Goal: Task Accomplishment & Management: Use online tool/utility

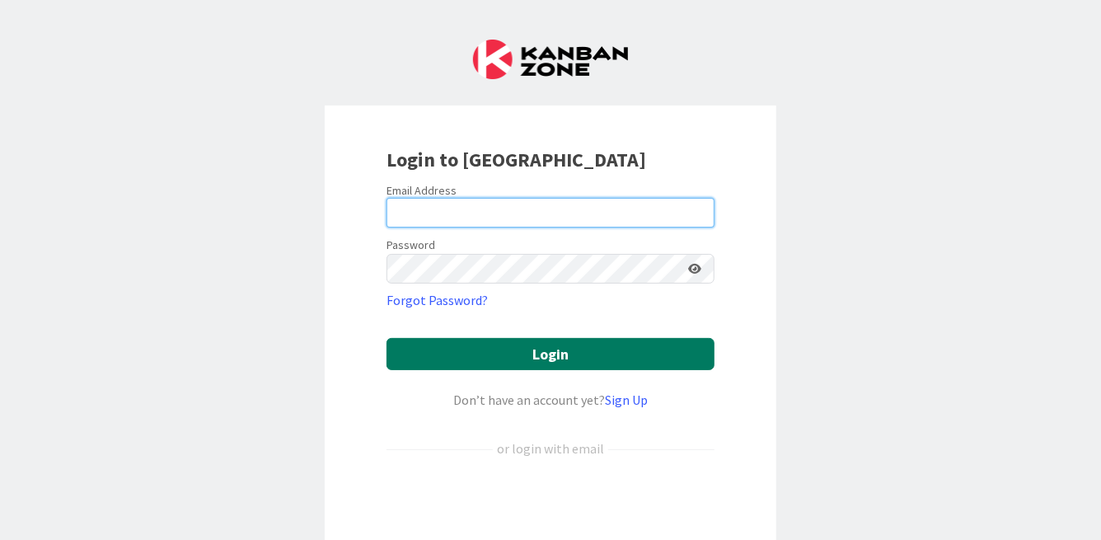
type input "[PERSON_NAME][EMAIL_ADDRESS][PERSON_NAME][DOMAIN_NAME]"
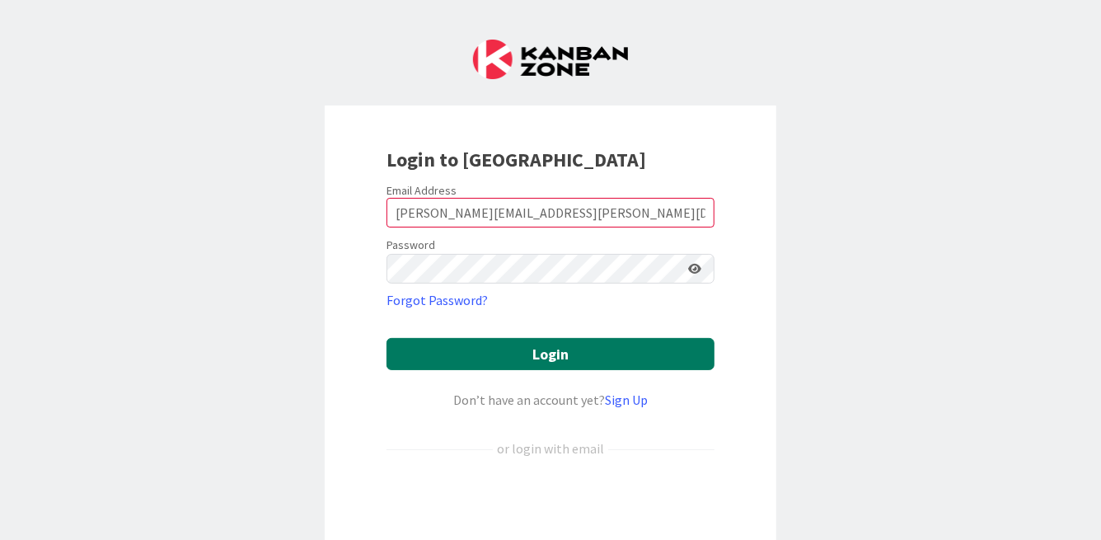
click at [515, 358] on button "Login" at bounding box center [550, 354] width 328 height 32
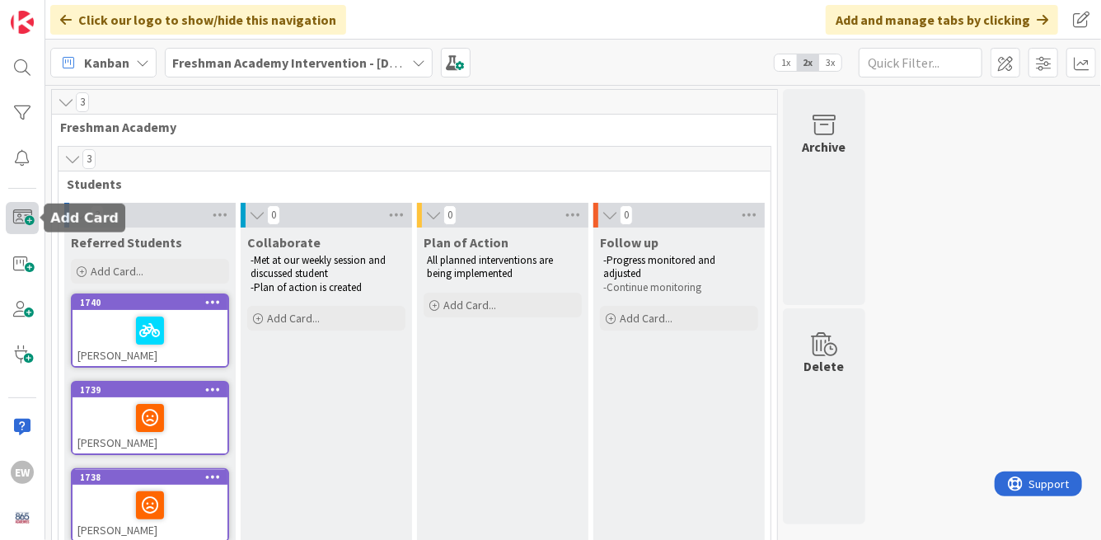
click at [17, 218] on span at bounding box center [22, 218] width 33 height 32
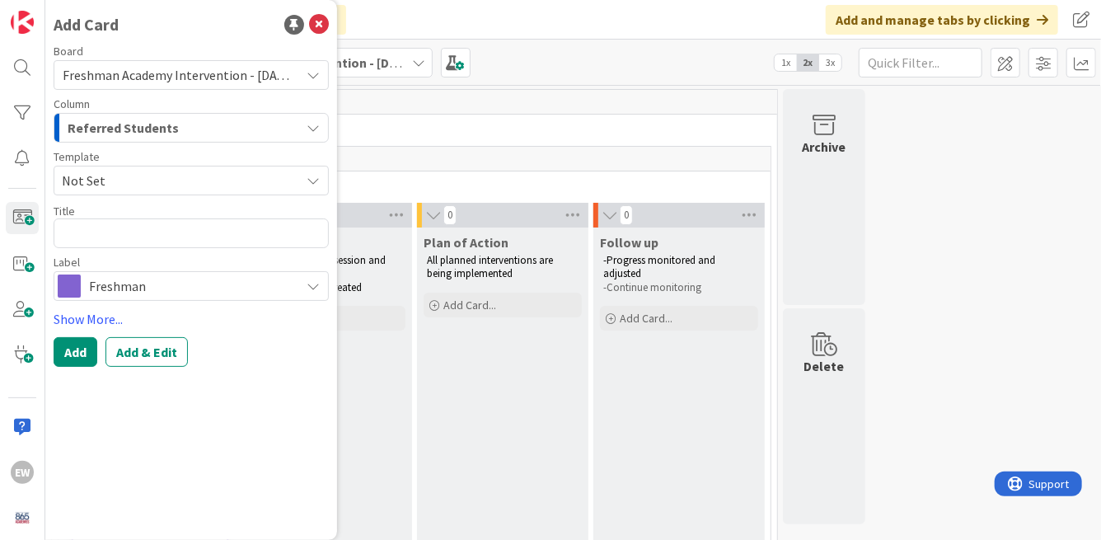
click at [151, 132] on span "Referred Students" at bounding box center [123, 127] width 111 height 21
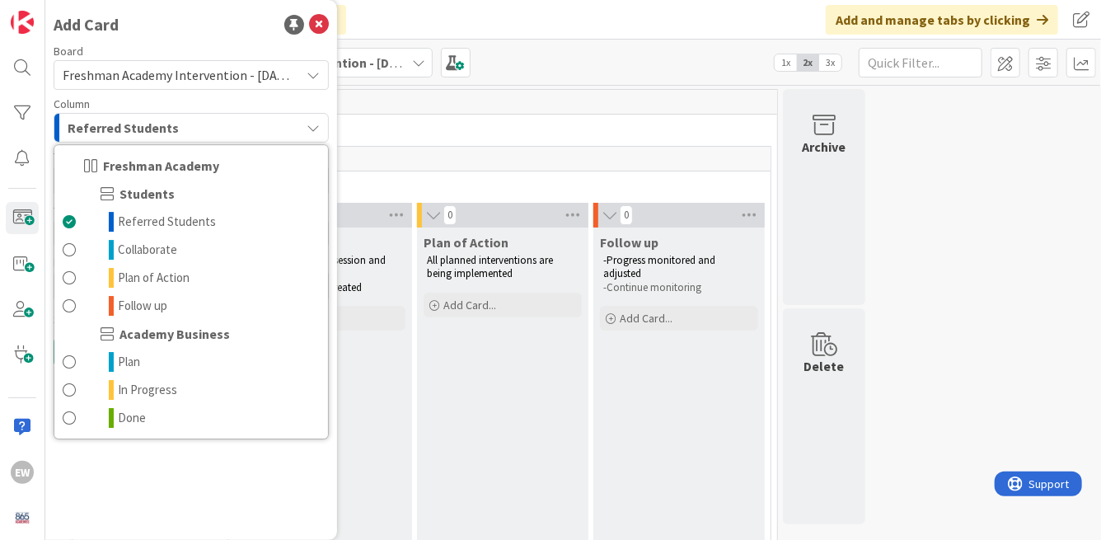
click at [152, 126] on span "Referred Students" at bounding box center [123, 127] width 111 height 21
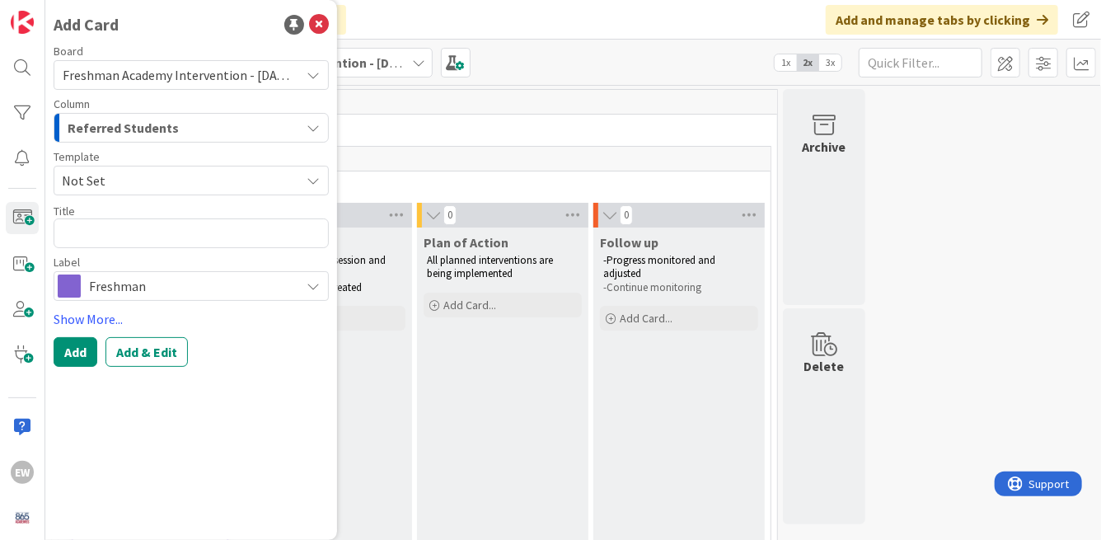
click at [143, 166] on span "Not Set" at bounding box center [191, 181] width 275 height 30
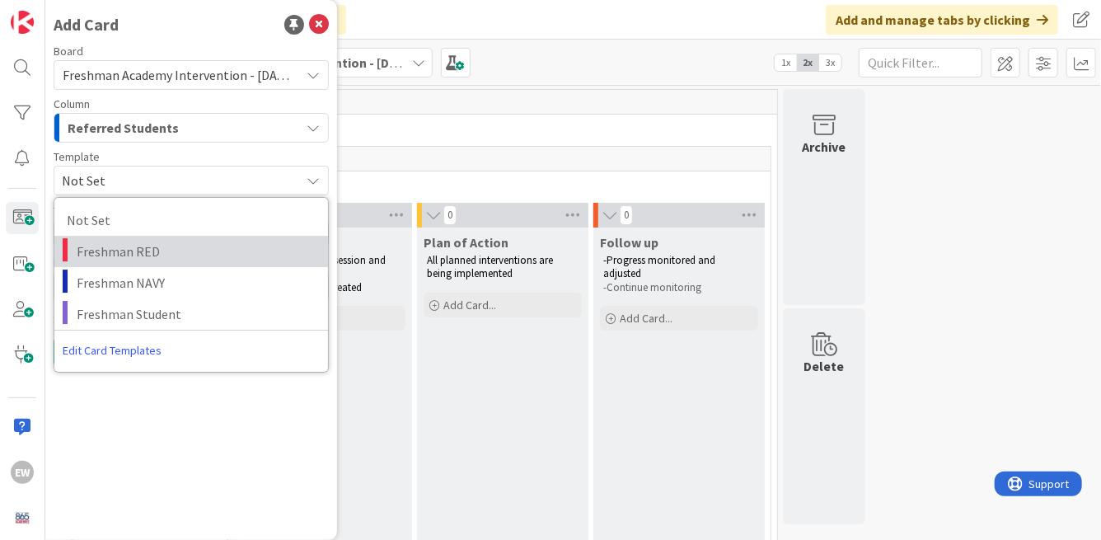
click at [133, 250] on span "Freshman RED" at bounding box center [196, 251] width 239 height 21
type textarea "x"
type textarea "Freshman RED"
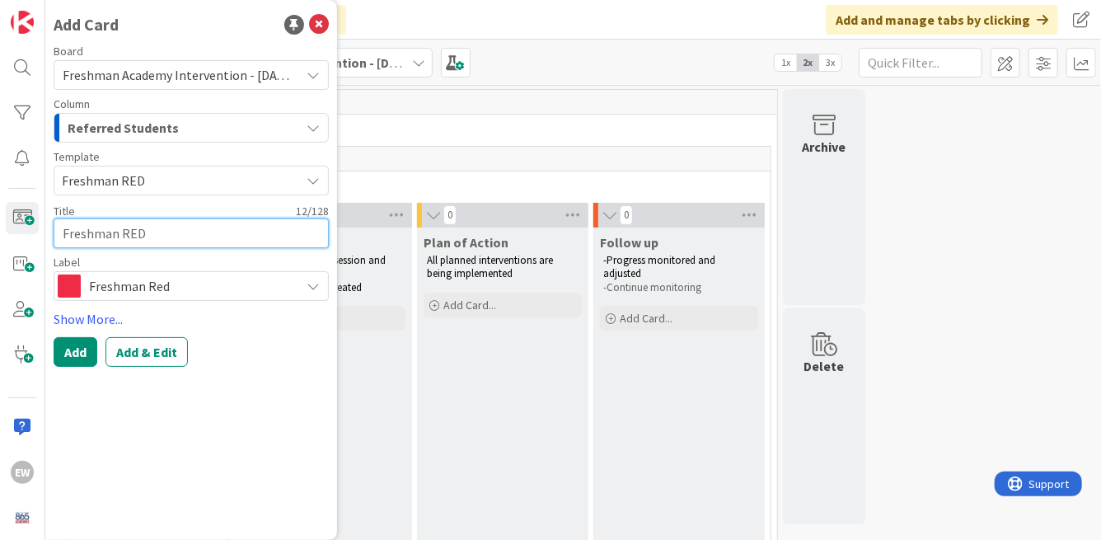
click at [123, 235] on textarea "Freshman RED" at bounding box center [191, 233] width 275 height 30
type textarea "x"
type textarea "M"
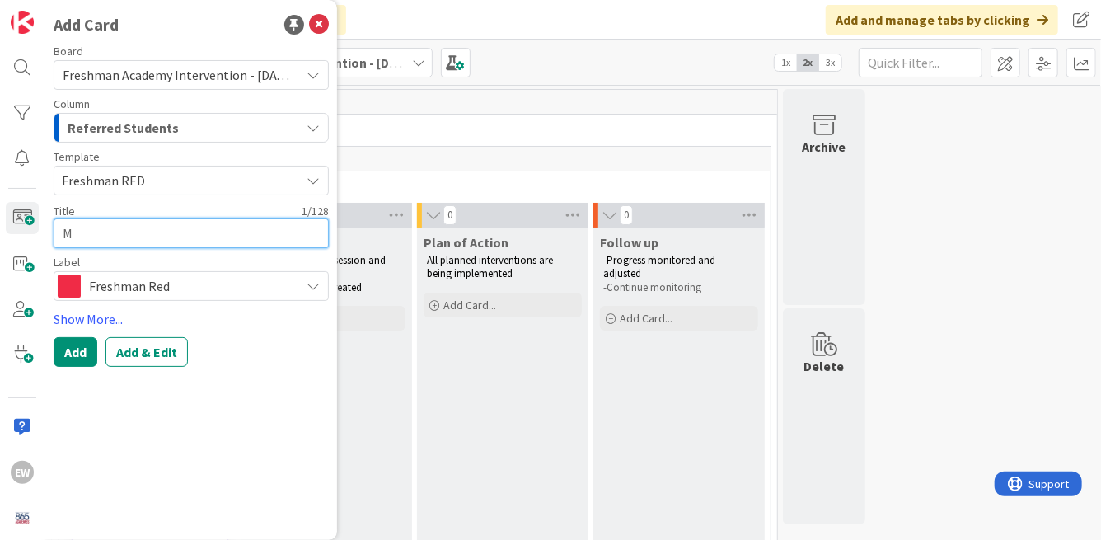
type textarea "x"
type textarea "Ma"
type textarea "x"
type textarea "Mas"
type textarea "x"
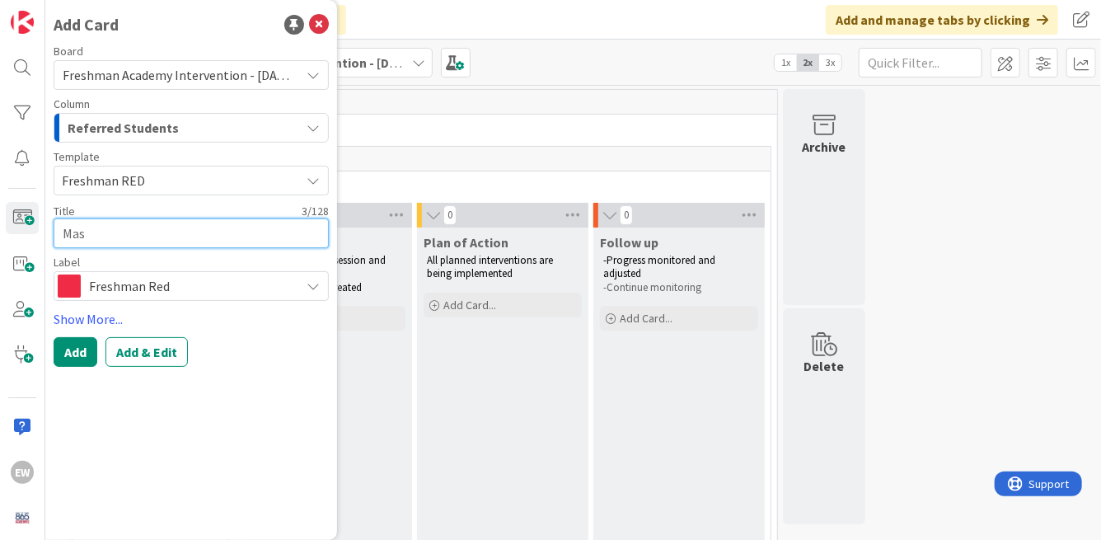
type textarea "Maso"
type textarea "x"
type textarea "[PERSON_NAME]"
type textarea "x"
type textarea "[PERSON_NAME]"
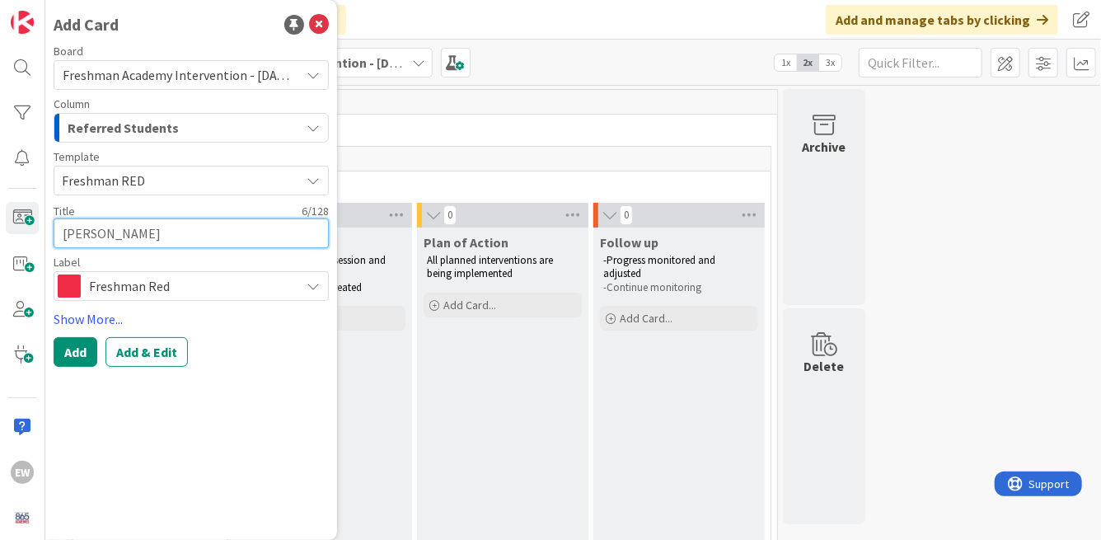
type textarea "x"
type textarea "[PERSON_NAME]"
type textarea "x"
type textarea "[PERSON_NAME] Mo"
type textarea "x"
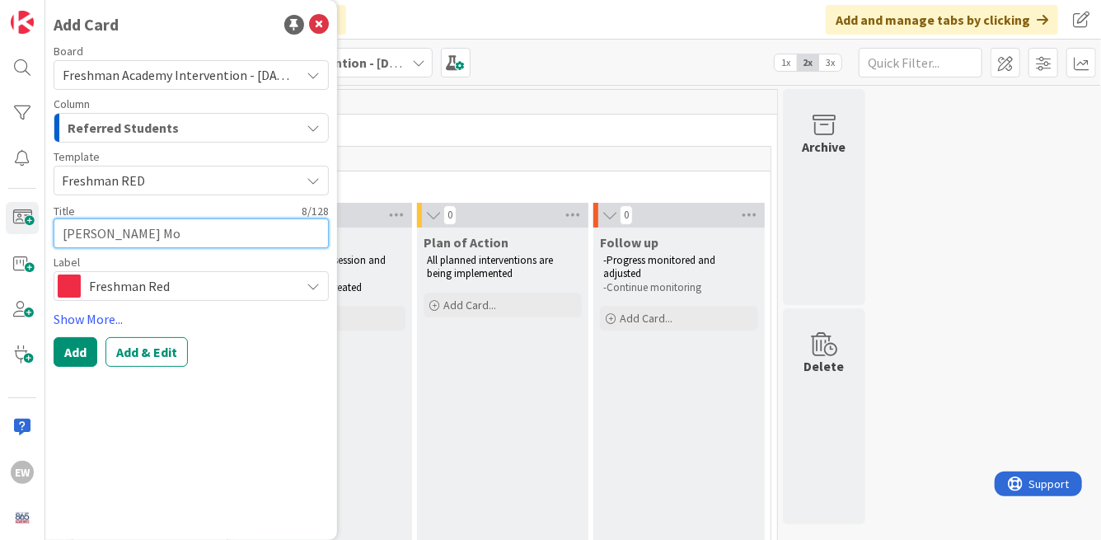
type textarea "[PERSON_NAME]"
type textarea "x"
type textarea "[PERSON_NAME]"
type textarea "x"
type textarea "[PERSON_NAME]"
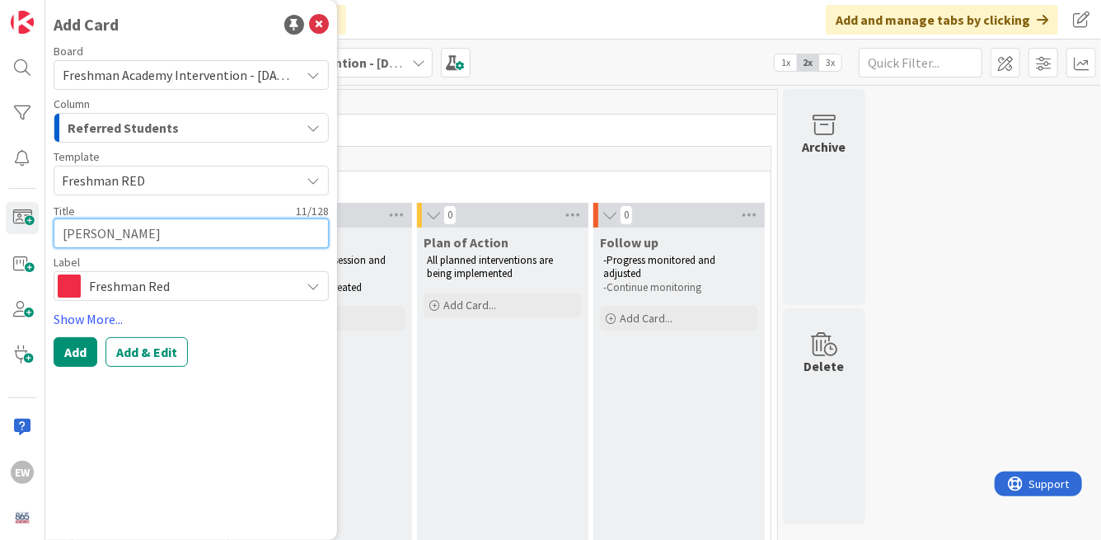
type textarea "x"
type textarea "[PERSON_NAME]"
type textarea "x"
type textarea "[PERSON_NAME]"
type textarea "x"
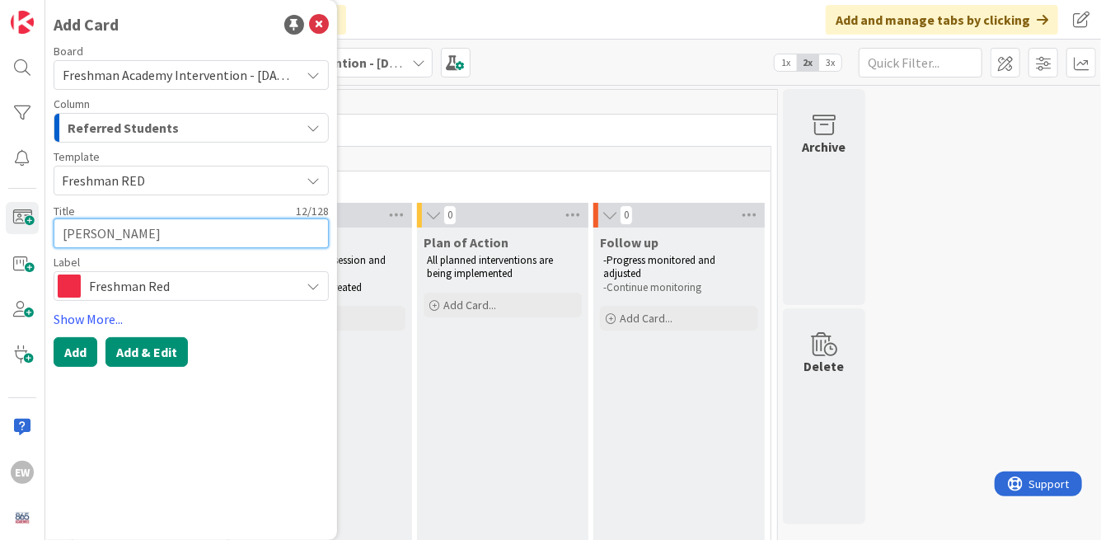
type textarea "[PERSON_NAME]"
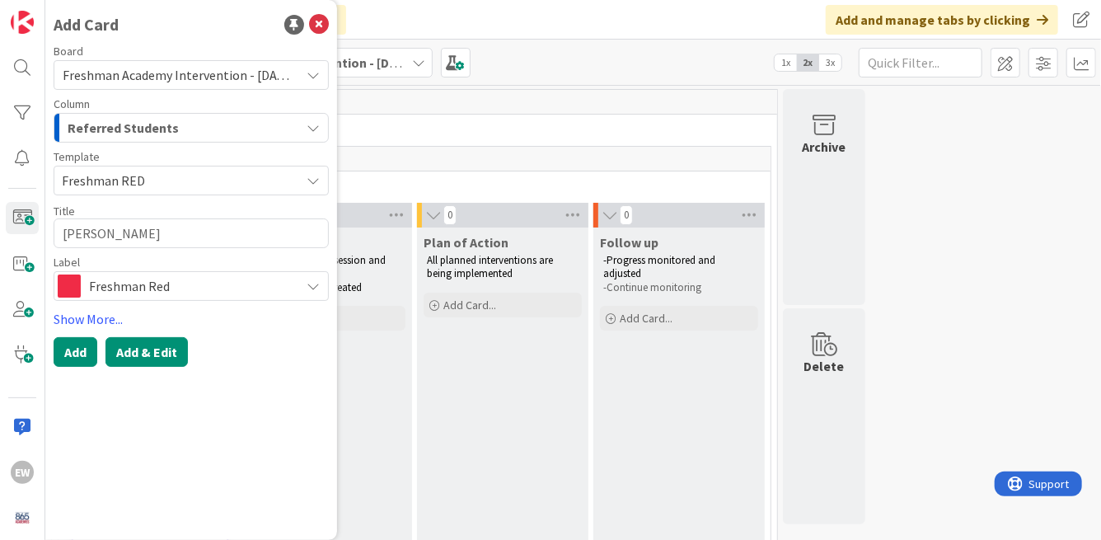
click at [152, 351] on button "Add & Edit" at bounding box center [146, 352] width 82 height 30
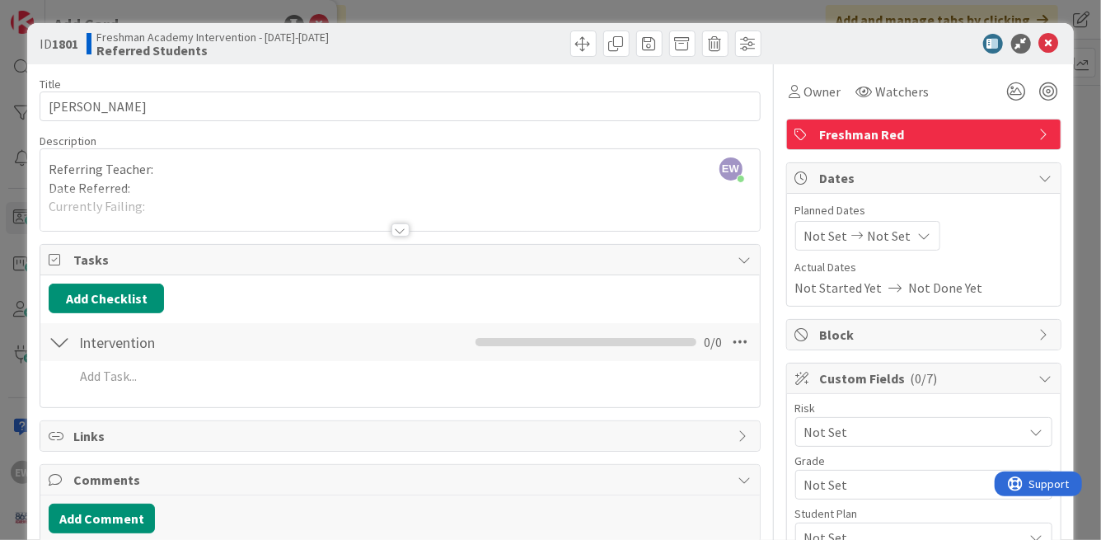
click at [263, 198] on div at bounding box center [399, 210] width 718 height 42
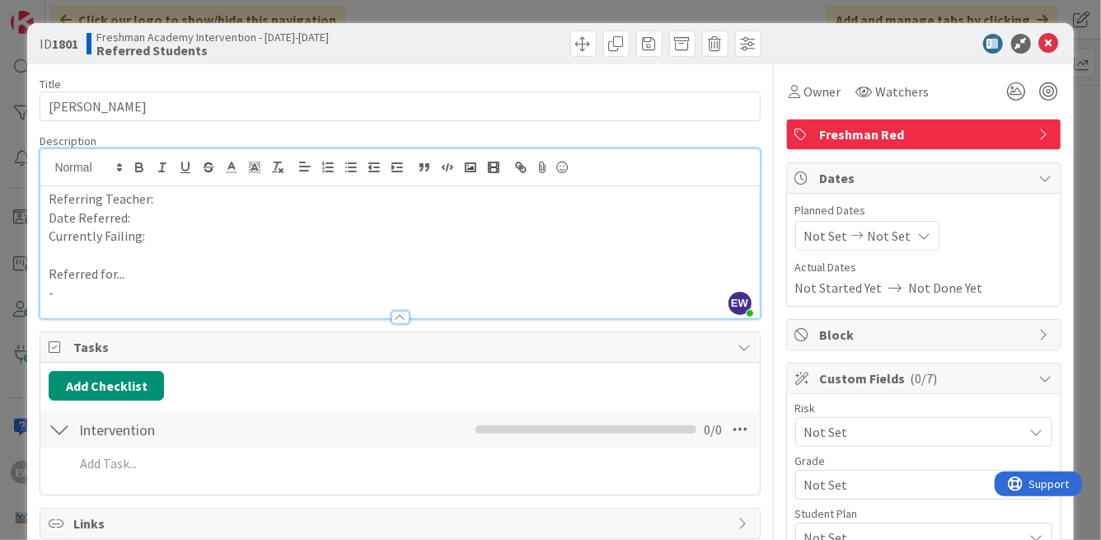
click at [184, 207] on p "Referring Teacher:" at bounding box center [400, 199] width 702 height 19
click at [843, 235] on span "Not Set" at bounding box center [826, 236] width 44 height 20
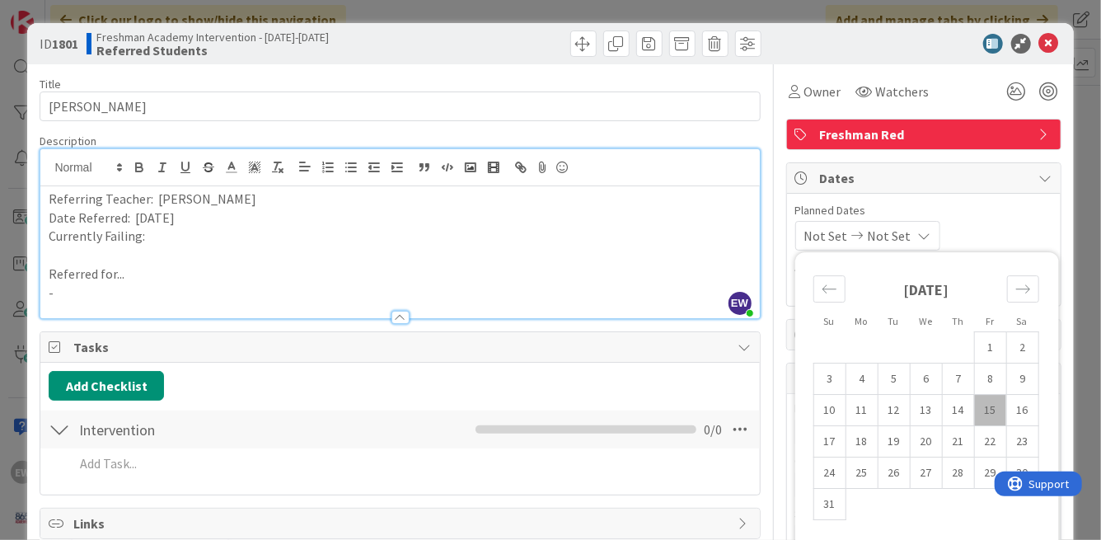
click at [985, 407] on td "15" at bounding box center [990, 410] width 32 height 31
type input "[DATE]"
click at [1010, 233] on div "[DATE] Not Set Su Mo Tu We Th Fr Sa [DATE] 1 2 3 4 5 6 7 8 9 10 11 12 13 14 15 …" at bounding box center [923, 236] width 257 height 30
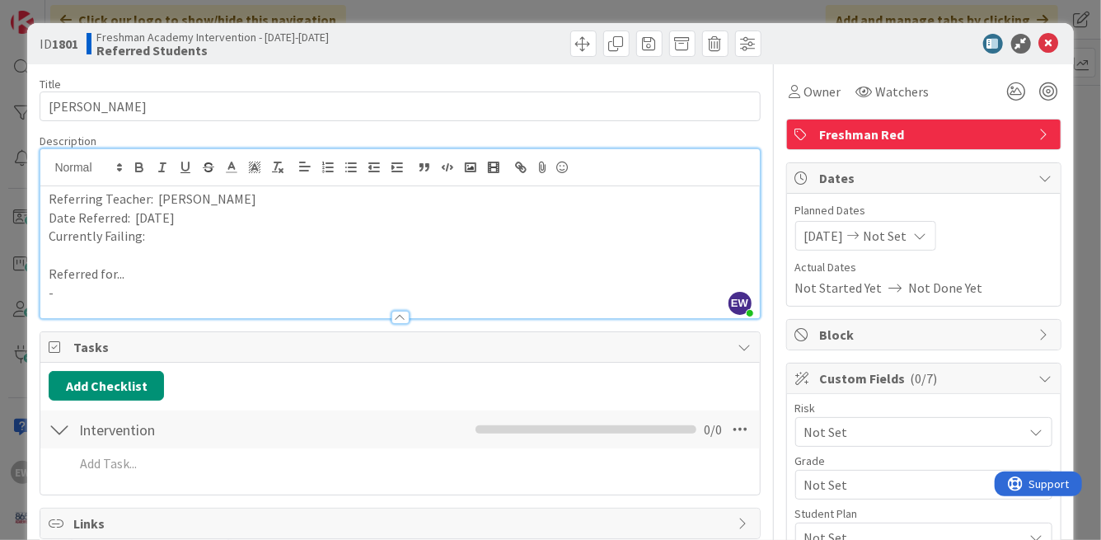
click at [227, 236] on p "Currently Failing:" at bounding box center [400, 236] width 702 height 19
click at [148, 305] on div at bounding box center [399, 309] width 718 height 17
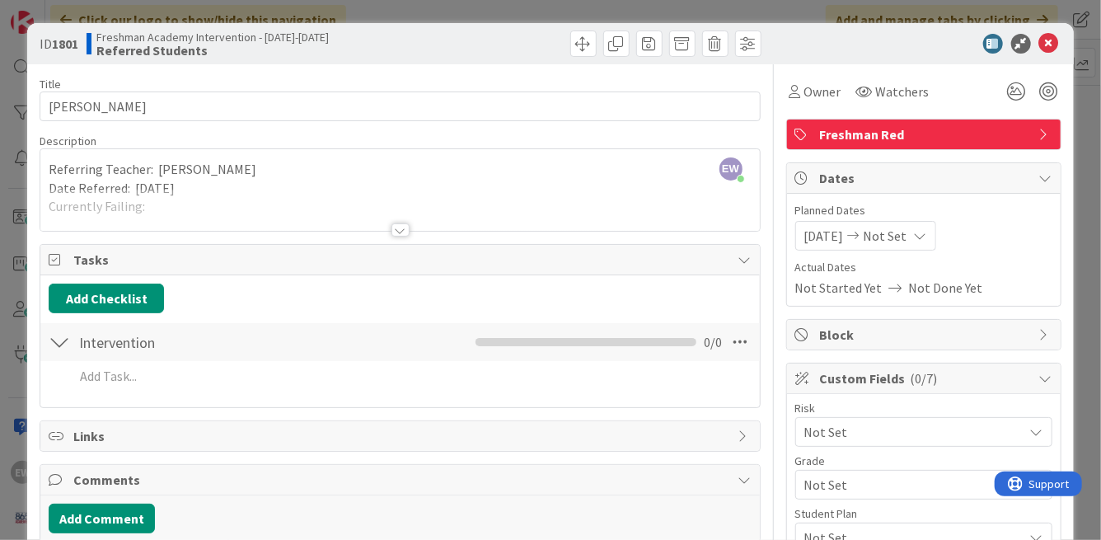
click at [183, 222] on div at bounding box center [399, 210] width 718 height 42
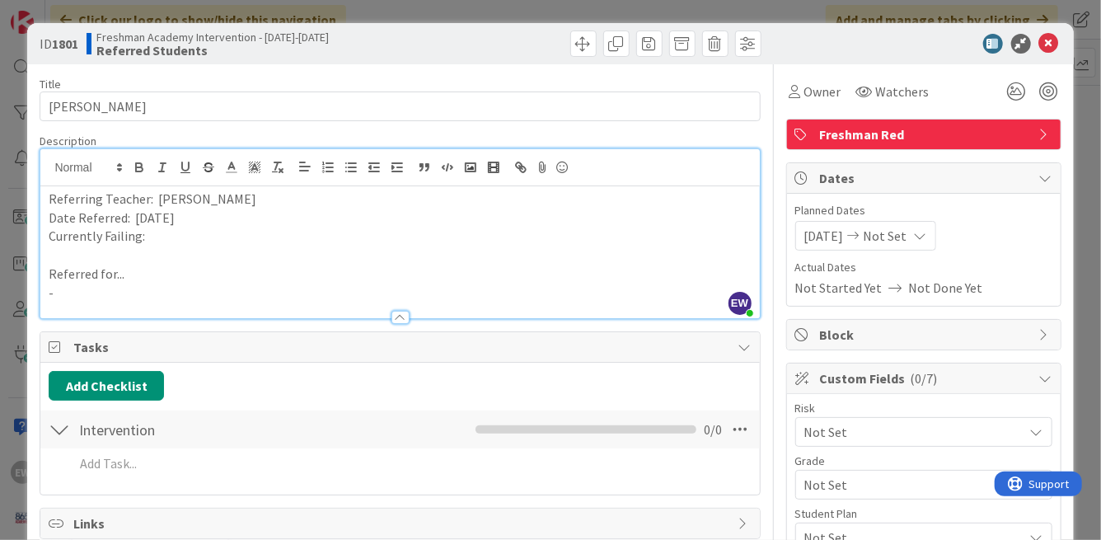
click at [111, 293] on p "-" at bounding box center [400, 292] width 702 height 19
click at [111, 296] on span "[PERSON_NAME] is engaging in immature, attention seeking, disruptive behaviors …" at bounding box center [364, 292] width 516 height 16
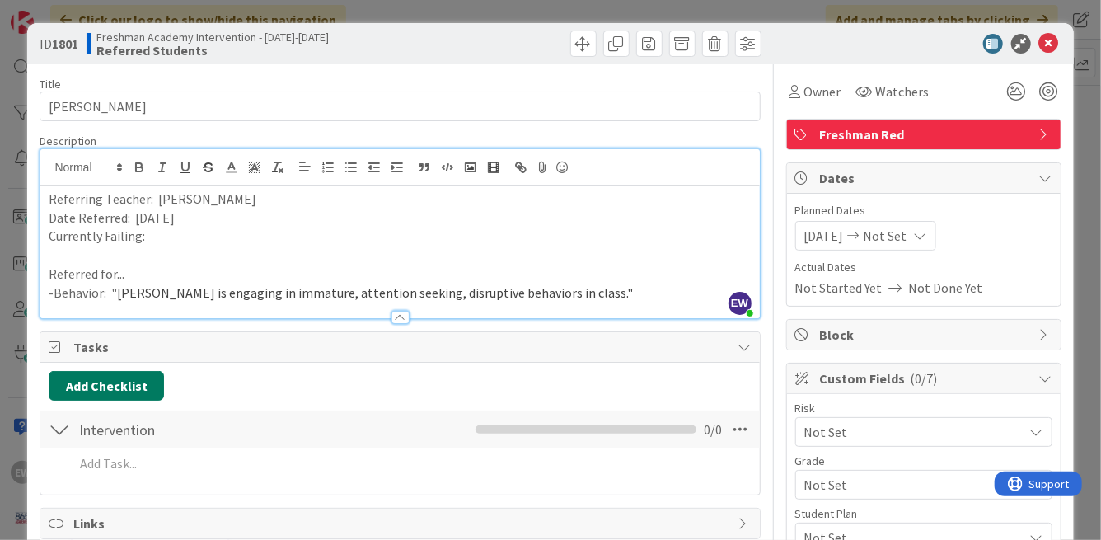
click at [88, 392] on button "Add Checklist" at bounding box center [106, 386] width 115 height 30
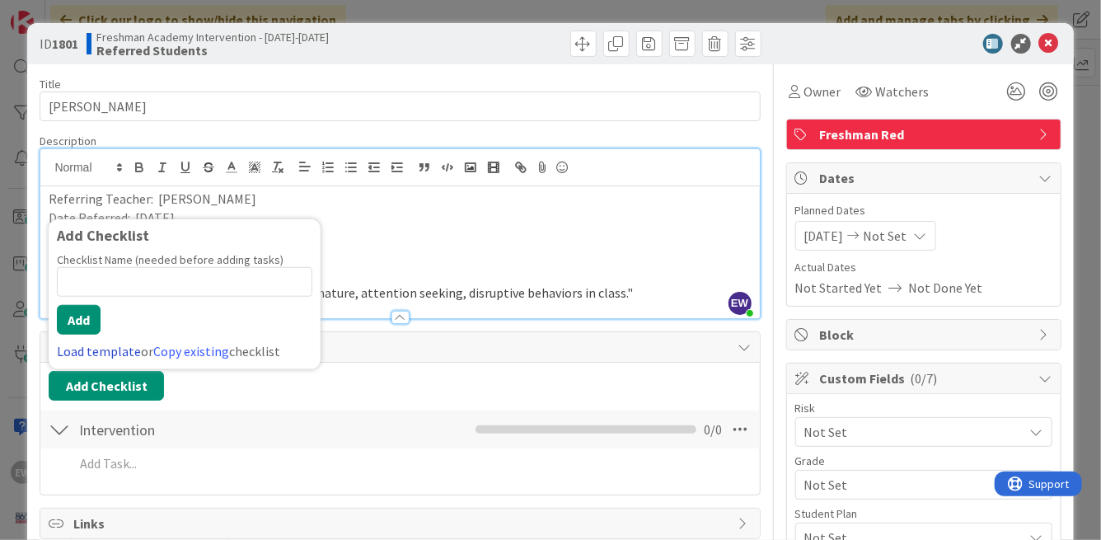
click at [133, 349] on link "Load template" at bounding box center [99, 351] width 84 height 16
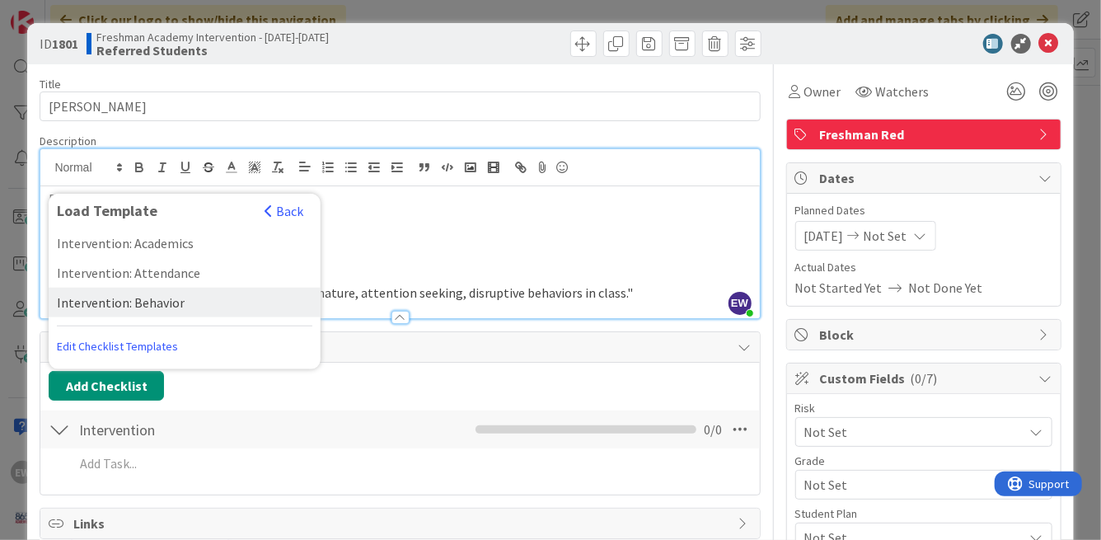
click at [172, 302] on div "Intervention: Behavior" at bounding box center [185, 303] width 272 height 30
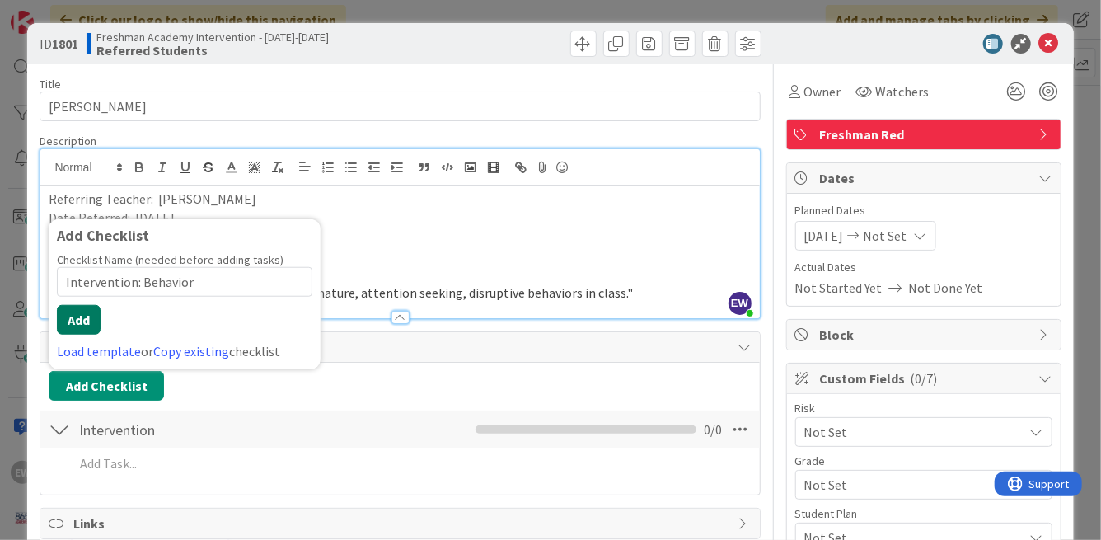
click at [79, 307] on button "Add" at bounding box center [79, 320] width 44 height 30
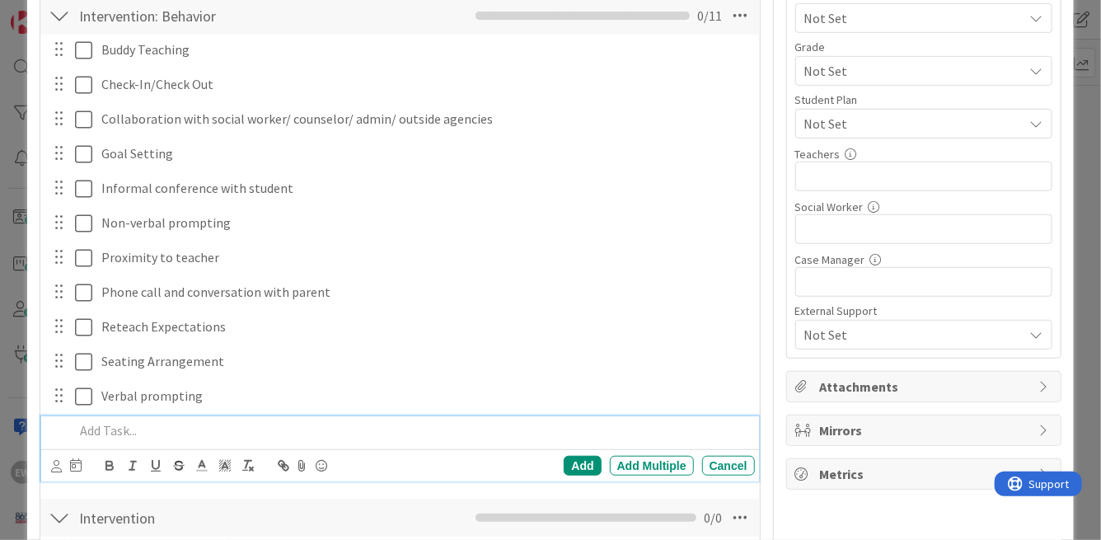
scroll to position [408, 0]
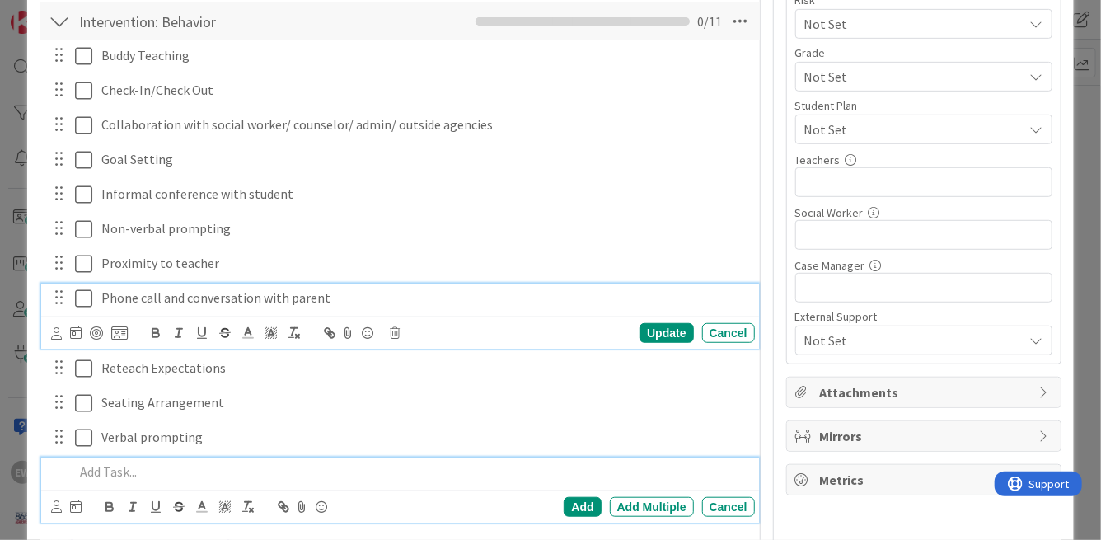
click at [84, 298] on icon at bounding box center [87, 298] width 25 height 20
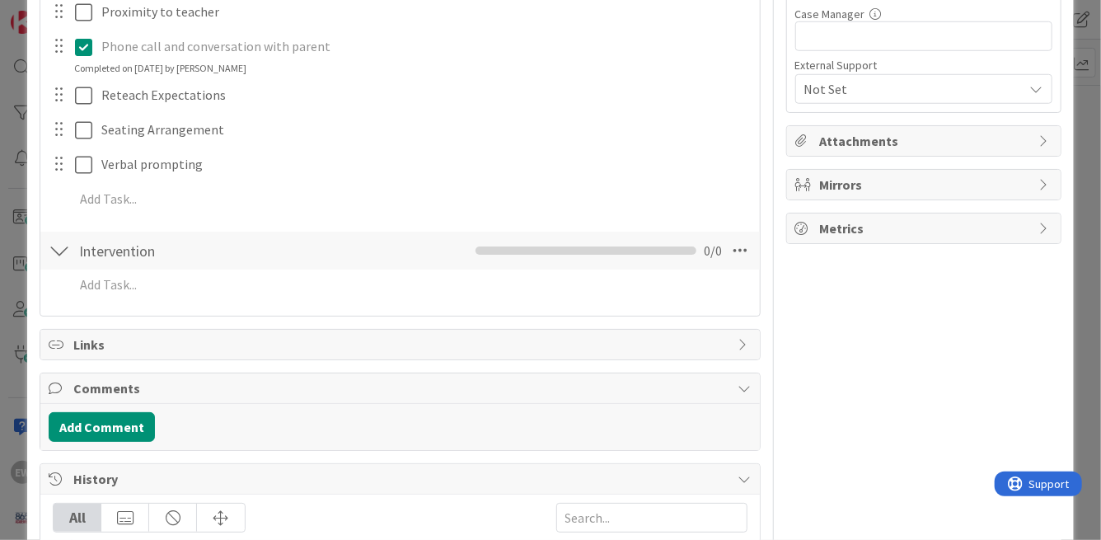
scroll to position [666, 0]
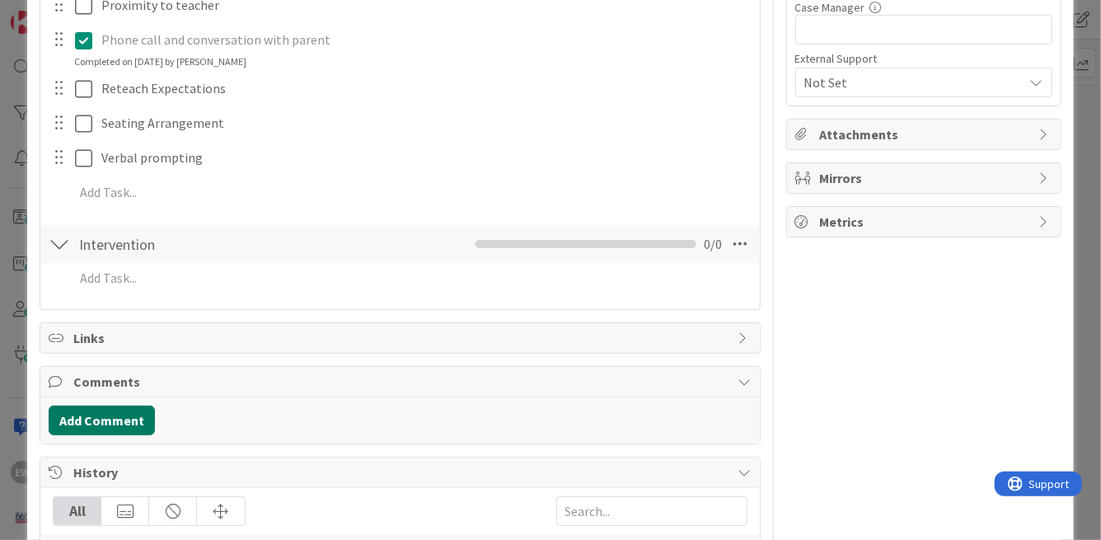
click at [107, 424] on button "Add Comment" at bounding box center [102, 420] width 106 height 30
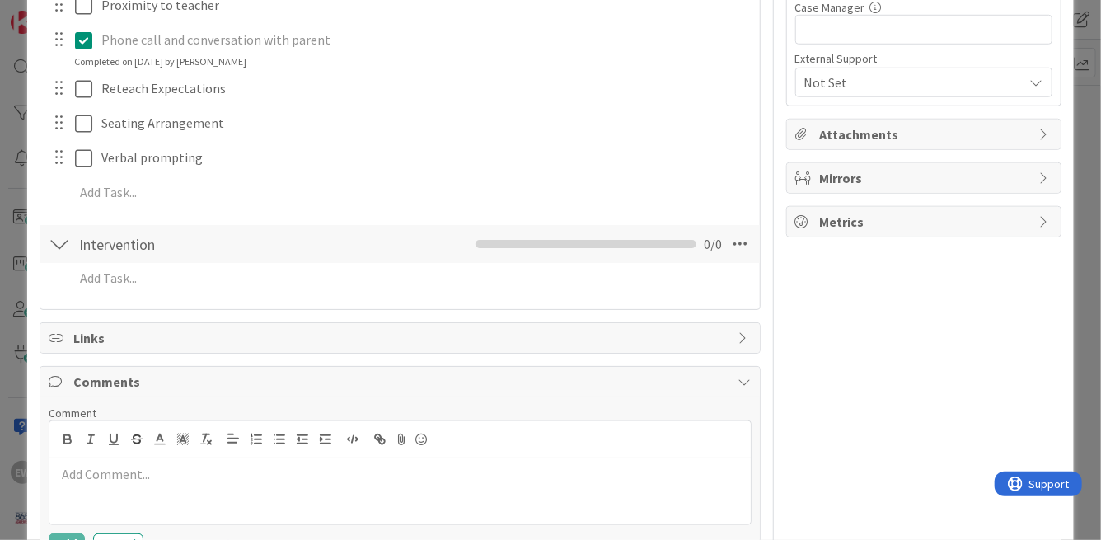
click at [99, 474] on p at bounding box center [399, 474] width 687 height 19
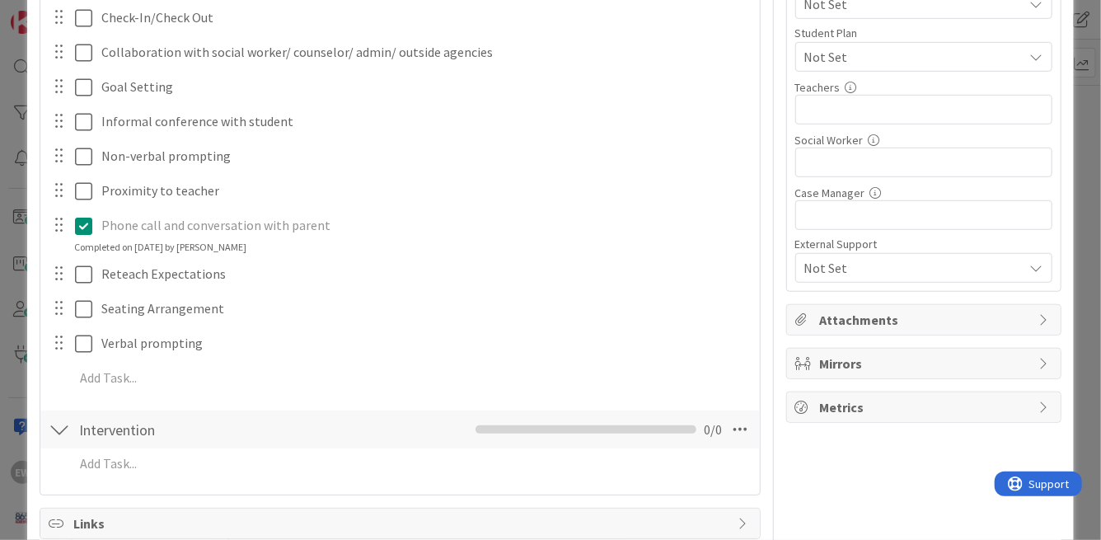
scroll to position [470, 0]
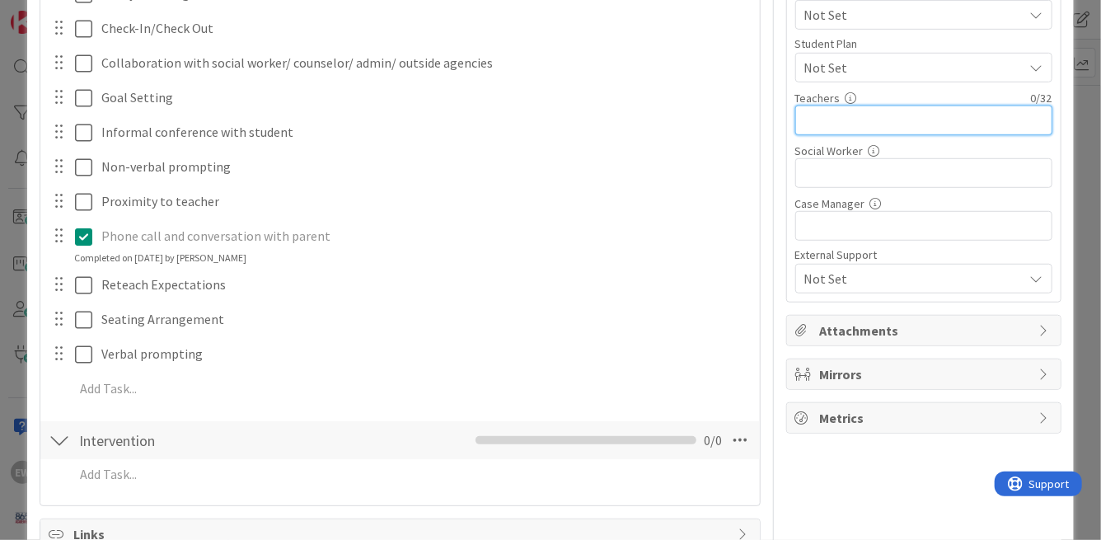
click at [862, 119] on input "text" at bounding box center [923, 120] width 257 height 30
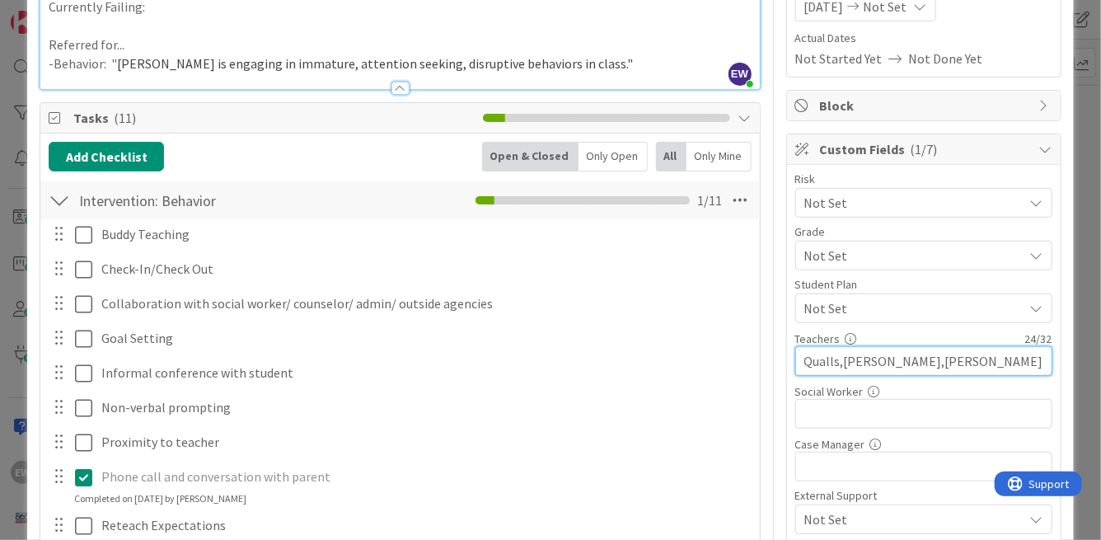
scroll to position [224, 0]
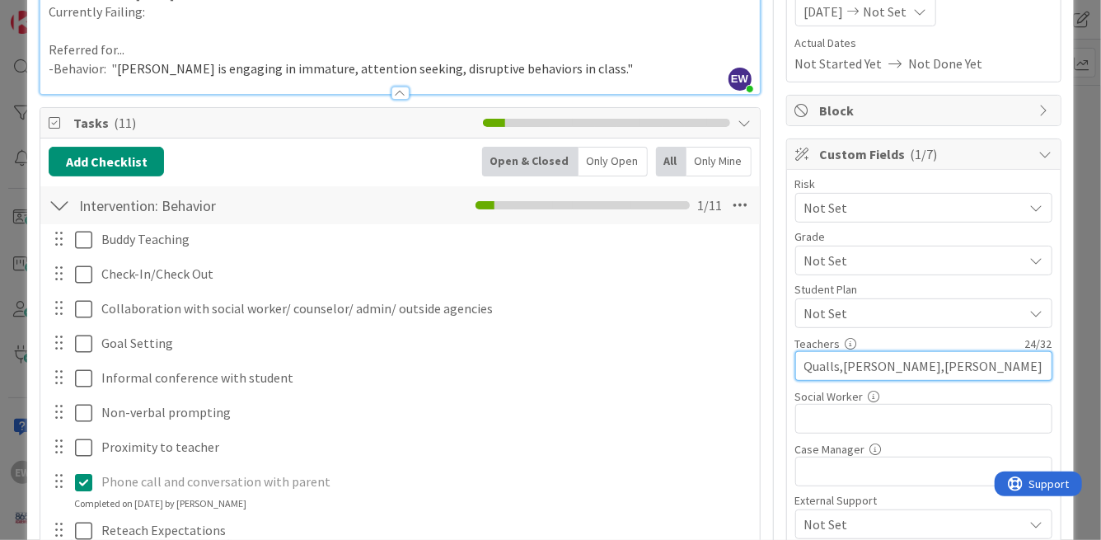
type input "Qualls,[PERSON_NAME],[PERSON_NAME]"
click at [878, 219] on span "Not Set" at bounding box center [909, 207] width 211 height 23
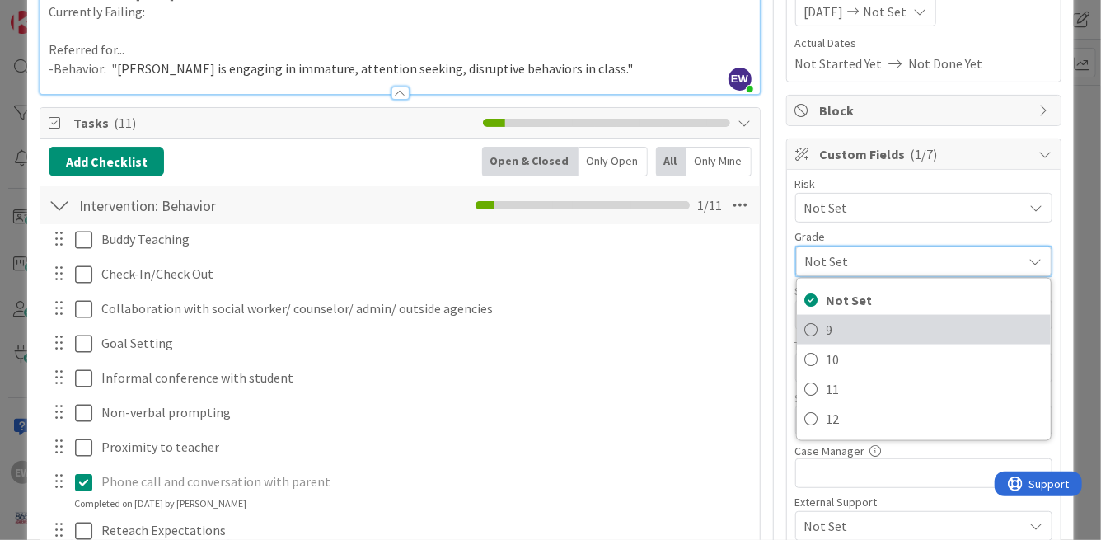
click at [826, 325] on span "9" at bounding box center [934, 329] width 216 height 25
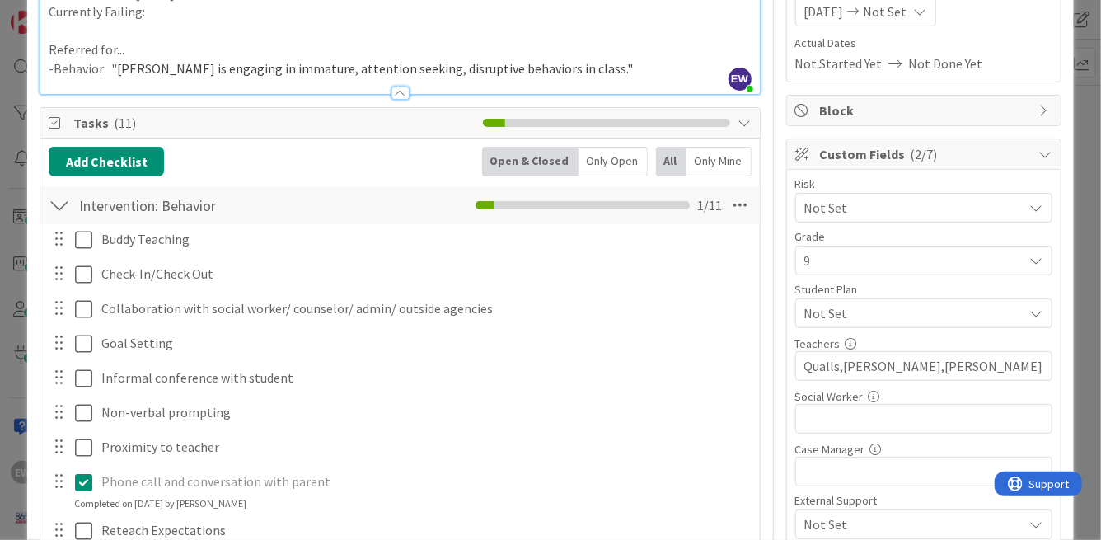
click at [845, 213] on span "Not Set" at bounding box center [909, 207] width 211 height 23
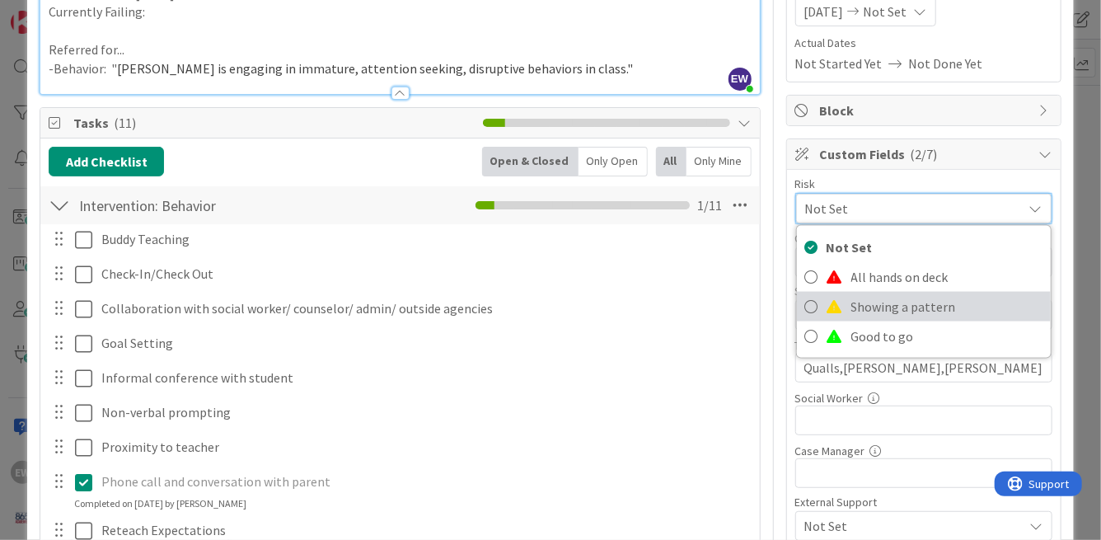
click at [812, 304] on icon at bounding box center [811, 306] width 13 height 25
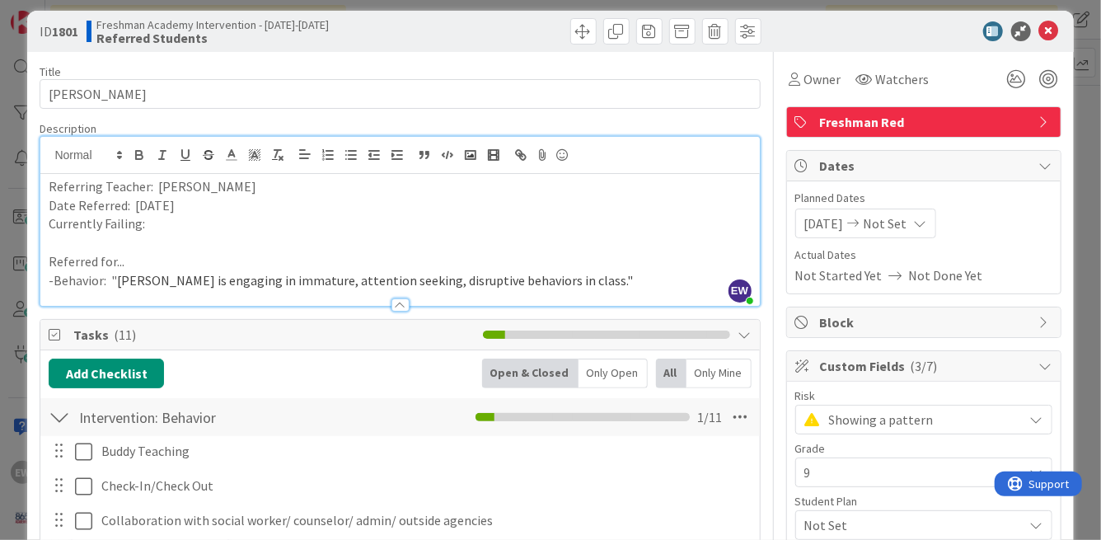
scroll to position [10, 0]
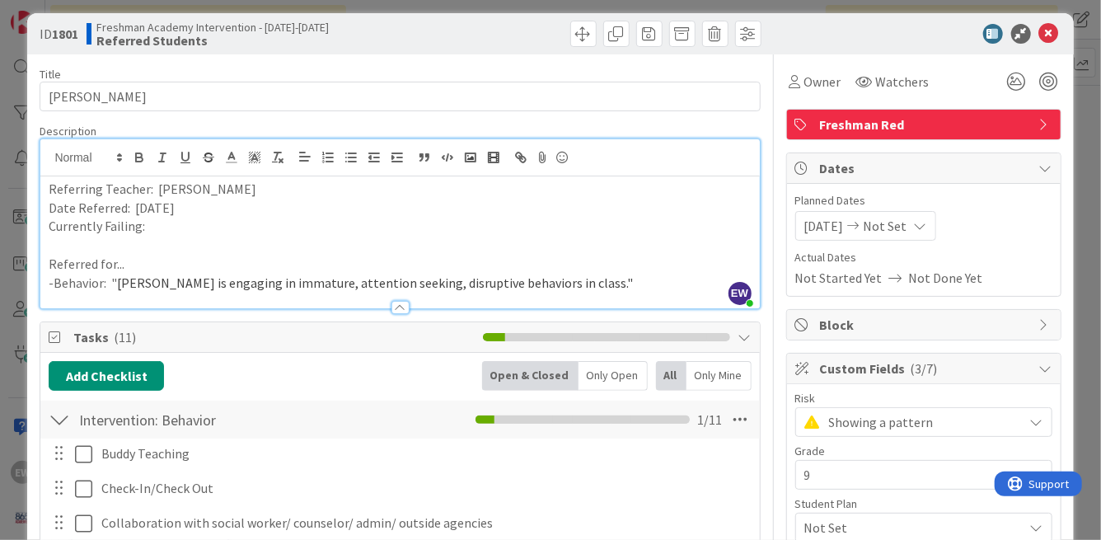
click at [194, 230] on p "Currently Failing:" at bounding box center [400, 226] width 702 height 19
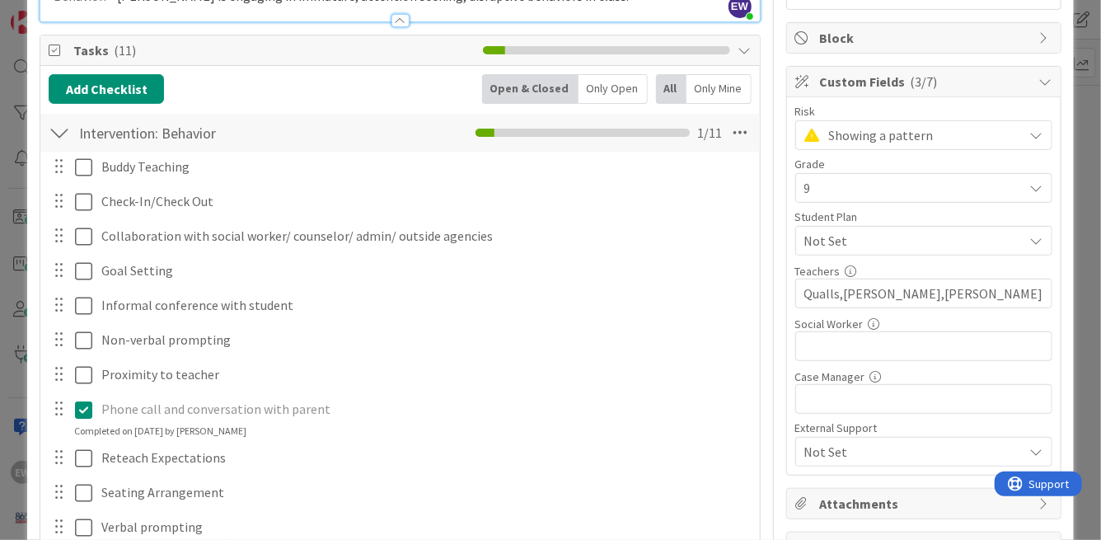
scroll to position [0, 0]
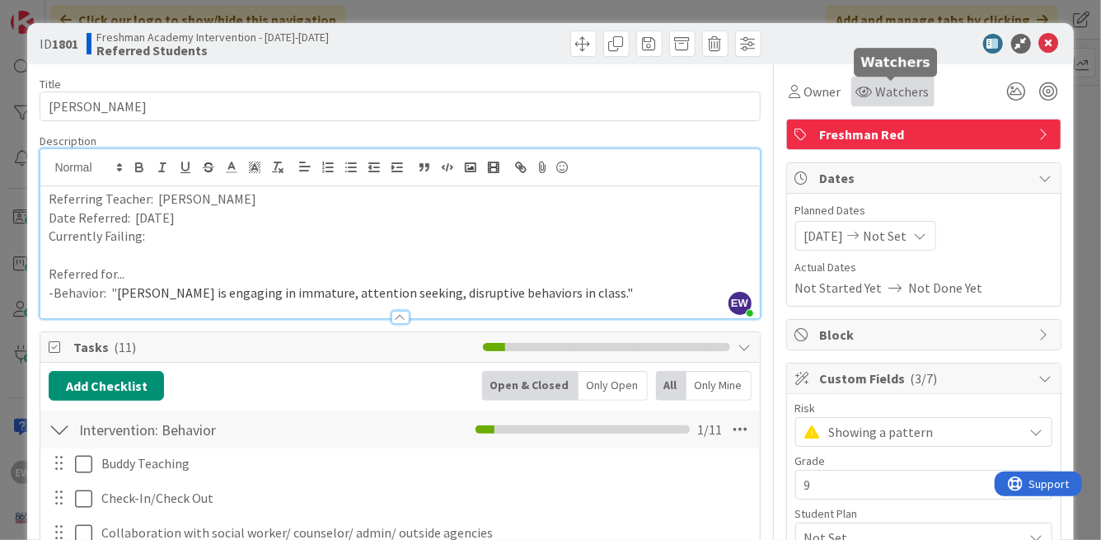
click at [888, 99] on span "Watchers" at bounding box center [903, 92] width 54 height 20
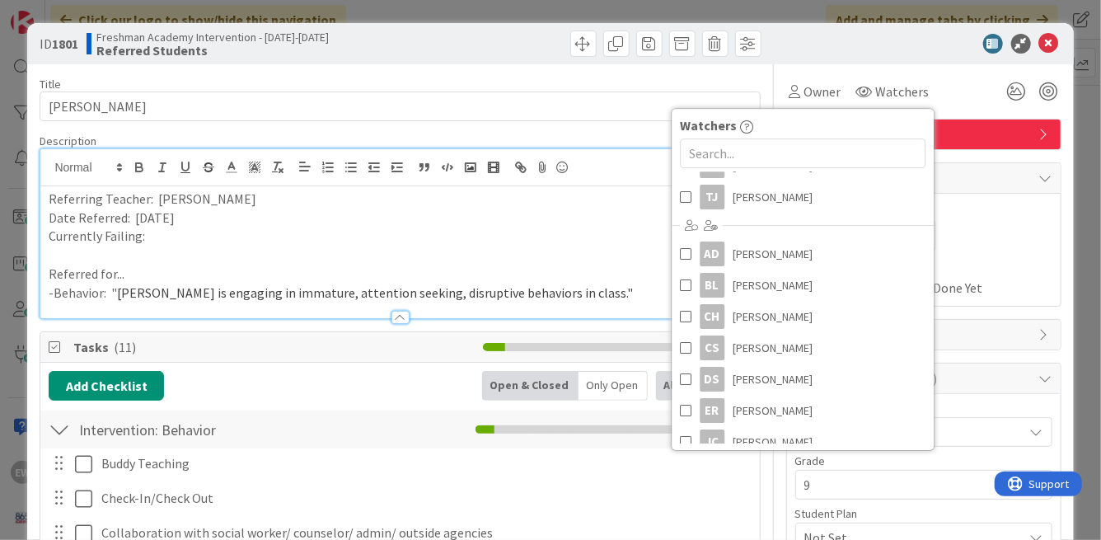
scroll to position [233, 0]
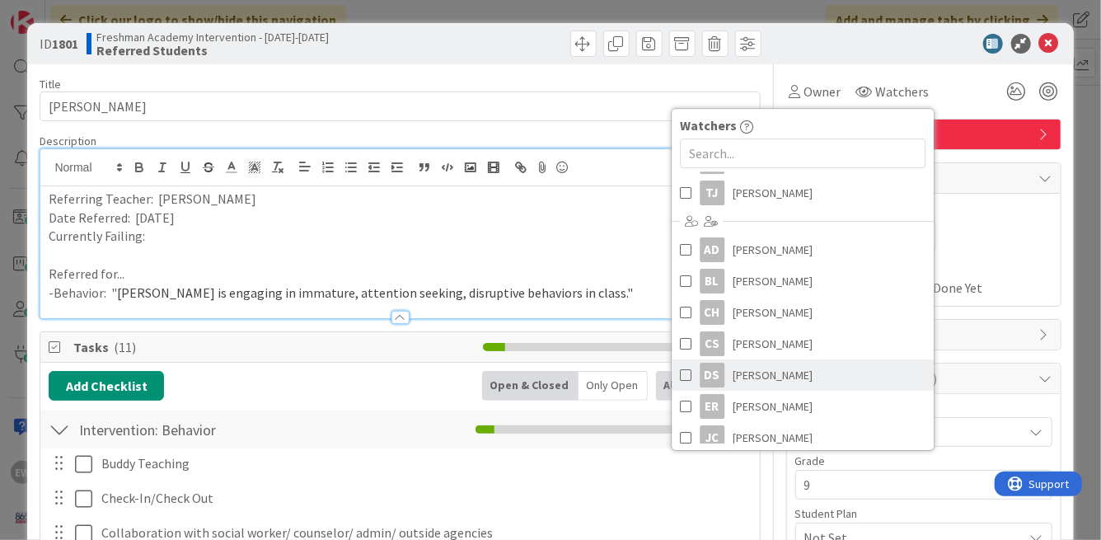
click at [682, 376] on span at bounding box center [686, 375] width 12 height 25
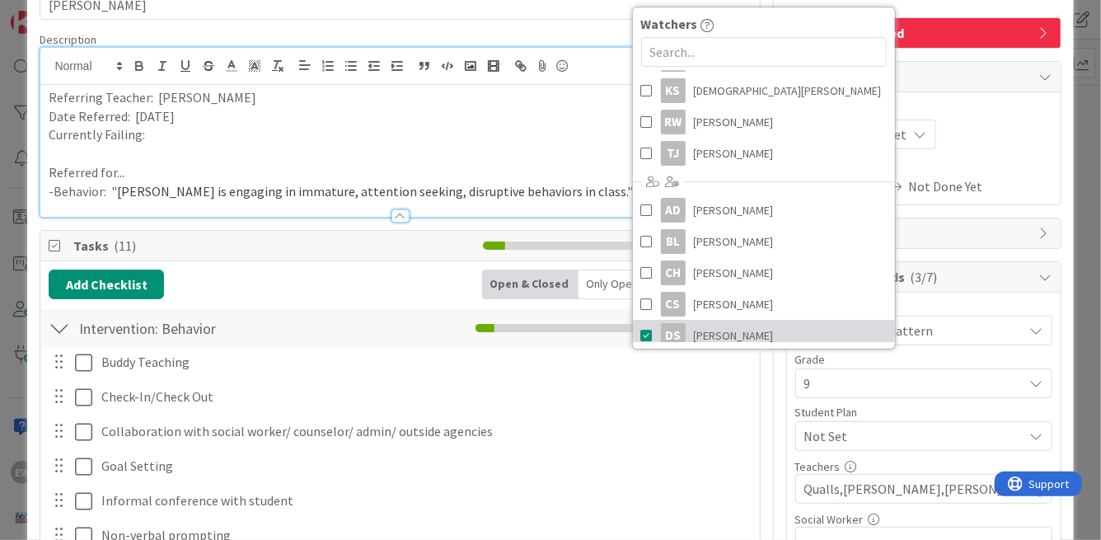
scroll to position [0, 0]
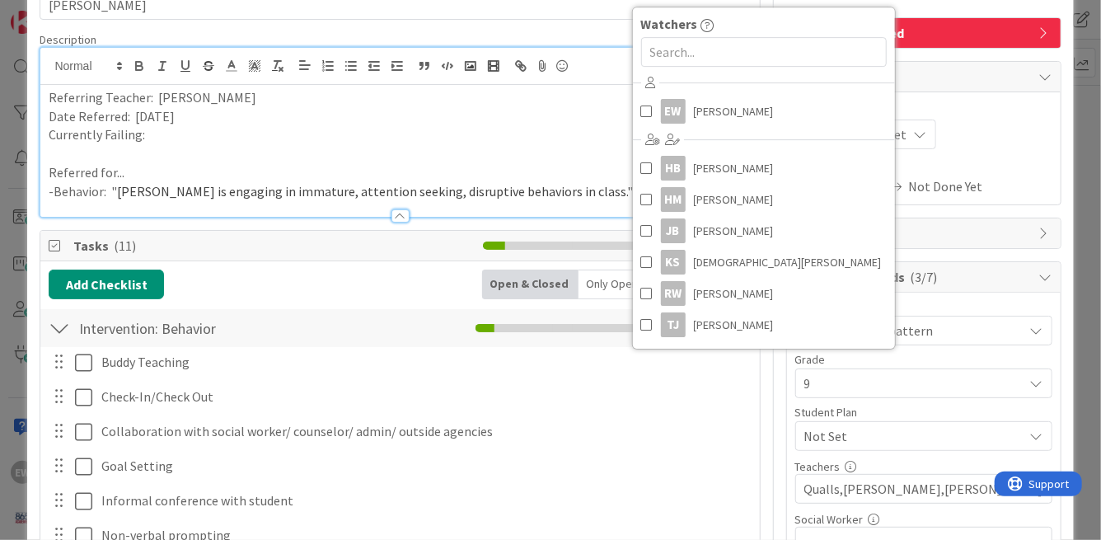
click at [1020, 115] on span "Planned Dates" at bounding box center [923, 109] width 257 height 17
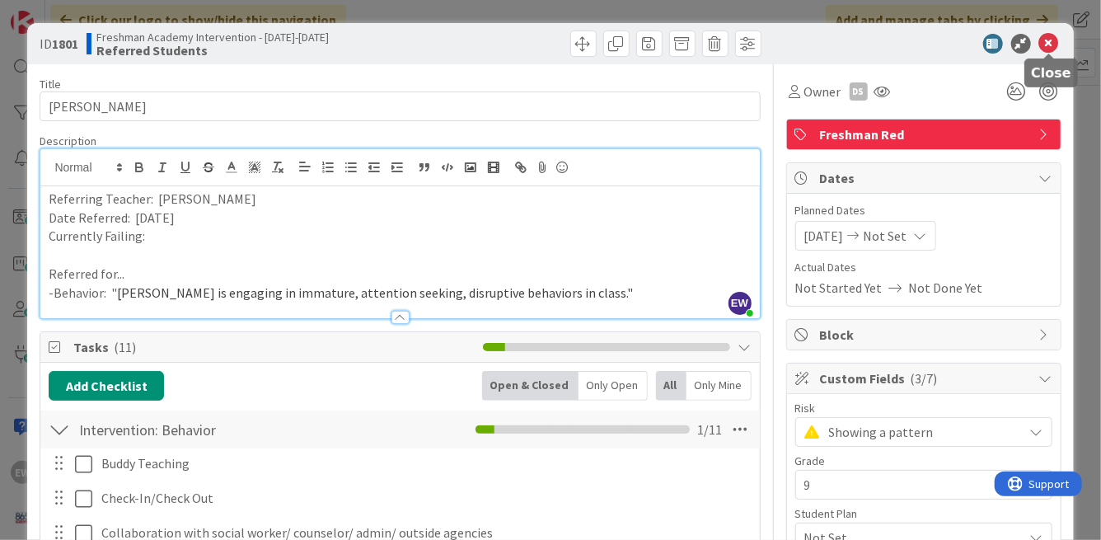
click at [1049, 41] on icon at bounding box center [1049, 44] width 20 height 20
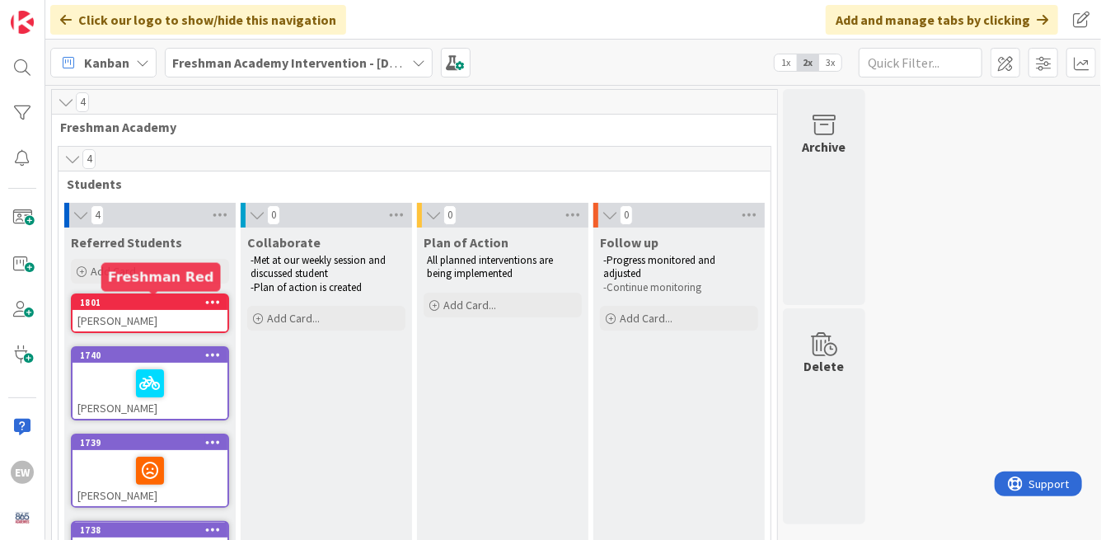
click at [175, 307] on div "1801" at bounding box center [153, 303] width 147 height 12
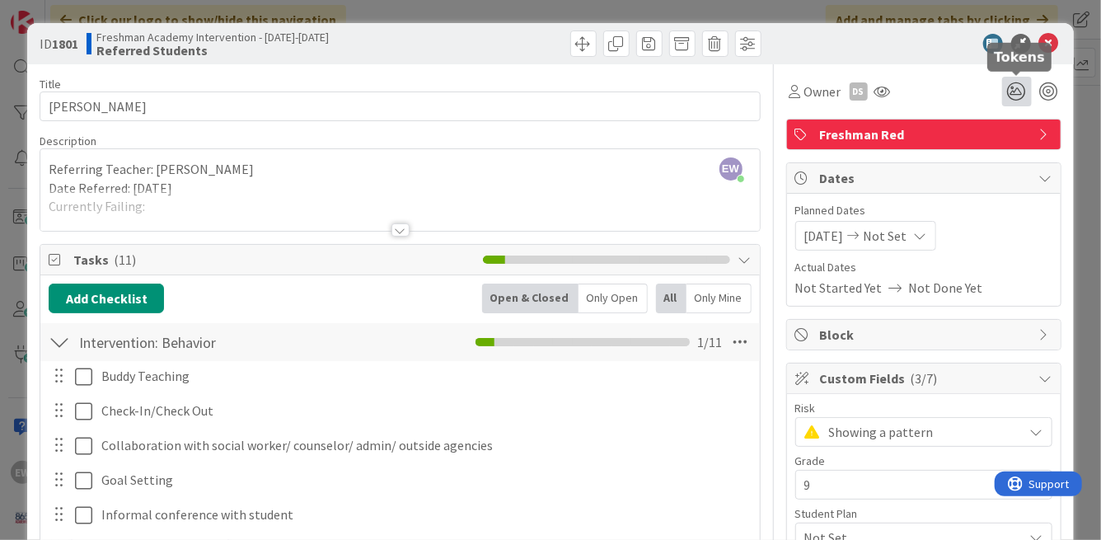
click at [1021, 91] on icon at bounding box center [1017, 92] width 30 height 30
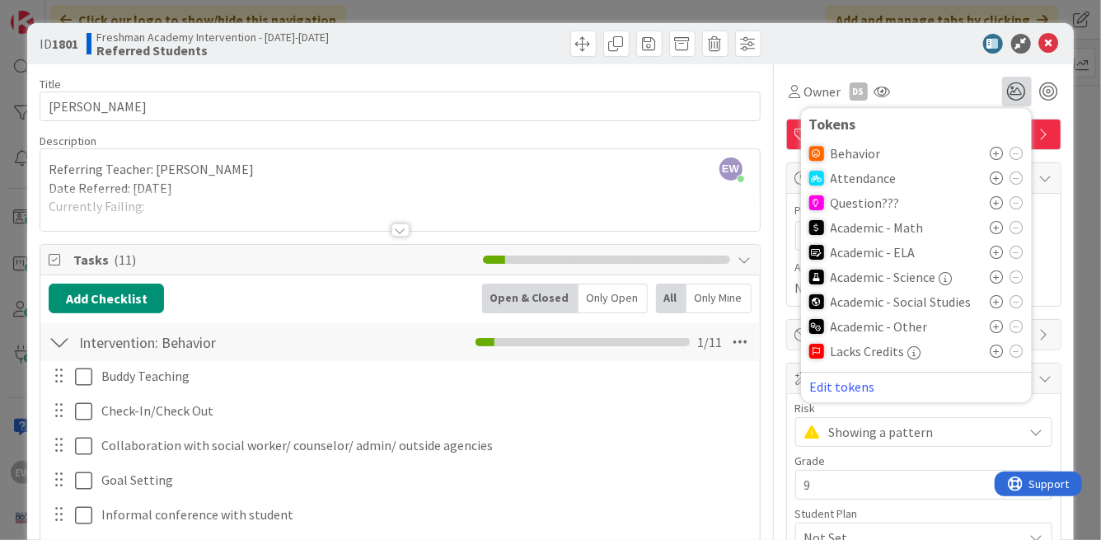
click at [995, 151] on icon at bounding box center [996, 153] width 13 height 13
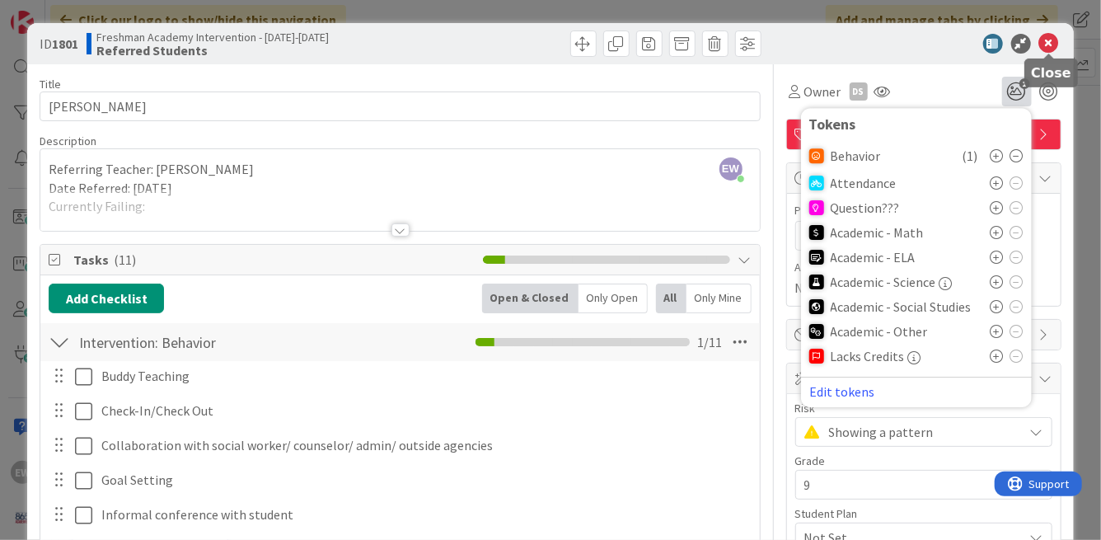
click at [1049, 52] on icon at bounding box center [1049, 44] width 20 height 20
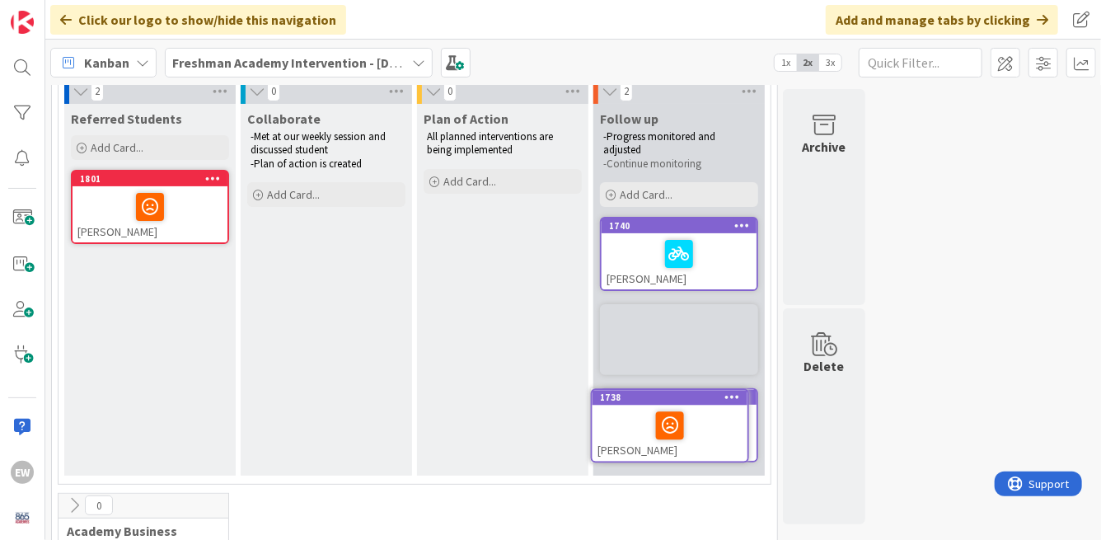
scroll to position [138, 0]
